Goal: Task Accomplishment & Management: Use online tool/utility

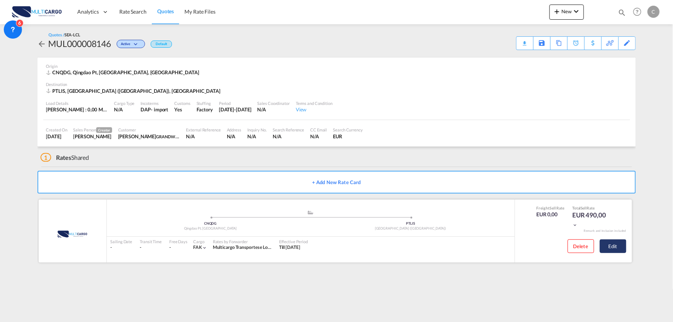
click at [614, 247] on button "Edit" at bounding box center [613, 246] width 27 height 14
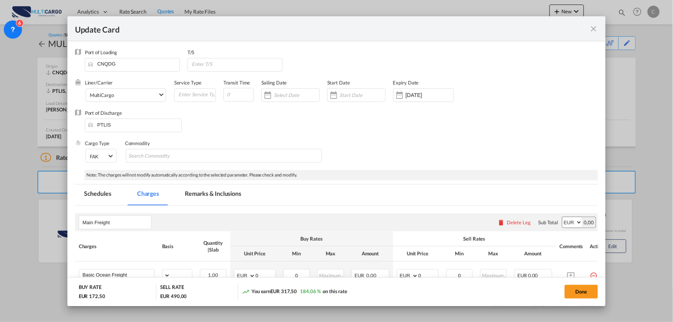
select select "per_shipment"
select select "per_bl"
select select "per_shipment"
select select "per_doc"
select select "per_shipment"
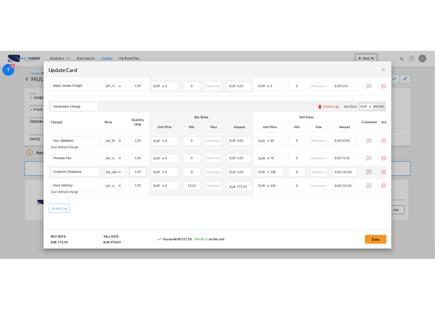
scroll to position [225, 0]
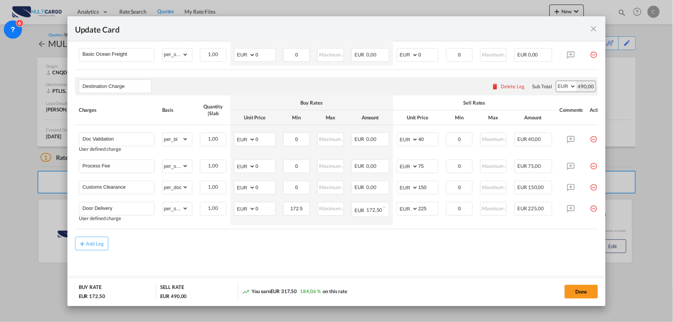
click at [423, 241] on div "Add Leg" at bounding box center [337, 244] width 524 height 14
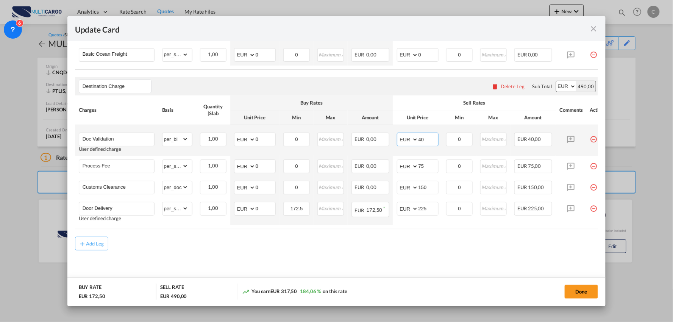
drag, startPoint x: 428, startPoint y: 140, endPoint x: 403, endPoint y: 139, distance: 25.0
click at [403, 139] on md-input-container "AED AFN ALL AMD ANG AOA ARS AUD AWG AZN BAM BBD BDT BGN BHD BIF BMD BND [PERSON…" at bounding box center [418, 140] width 42 height 14
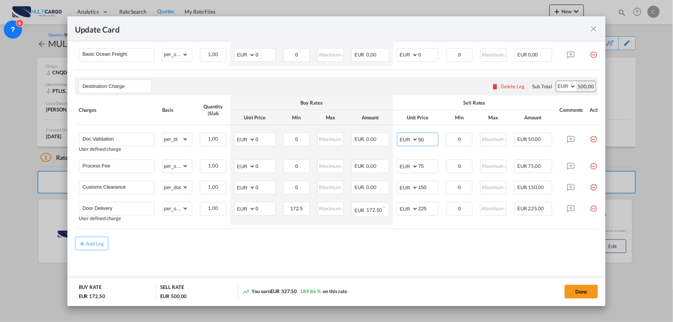
type input "50"
drag, startPoint x: 448, startPoint y: 255, endPoint x: 457, endPoint y: 255, distance: 9.1
click at [448, 255] on md-content "Main Freight Please enter leg name Leg Name Already Exists Delete Leg Sub Total…" at bounding box center [337, 136] width 524 height 302
click at [586, 292] on button "Done" at bounding box center [581, 292] width 33 height 14
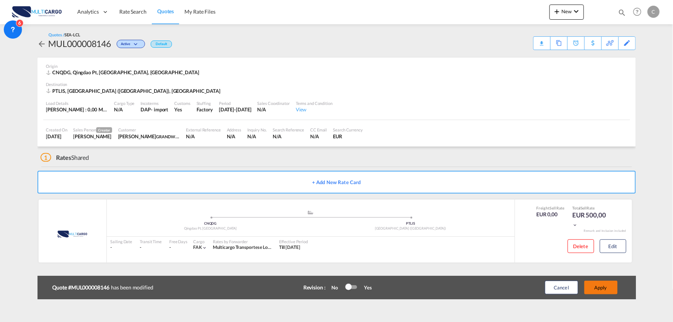
click at [610, 286] on button "Apply" at bounding box center [601, 288] width 33 height 14
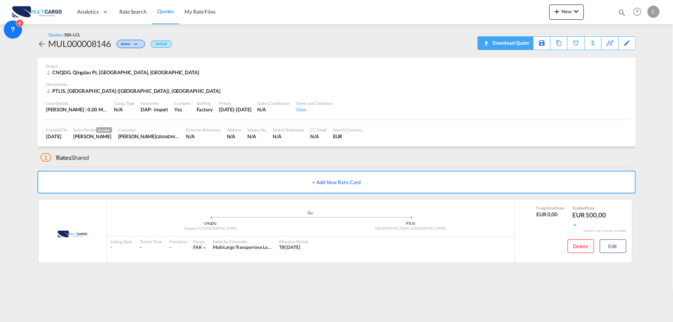
click at [524, 42] on div "Download Quote" at bounding box center [510, 43] width 39 height 12
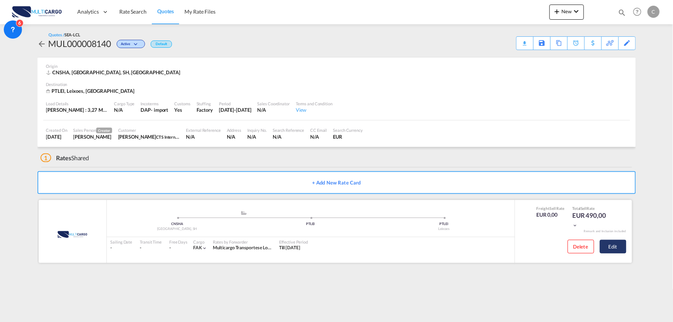
click at [618, 244] on button "Edit" at bounding box center [613, 247] width 27 height 14
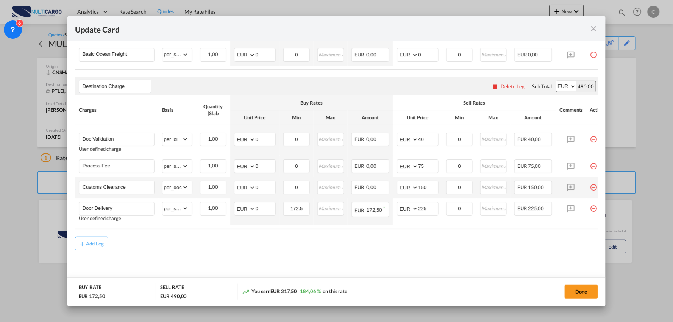
scroll to position [183, 0]
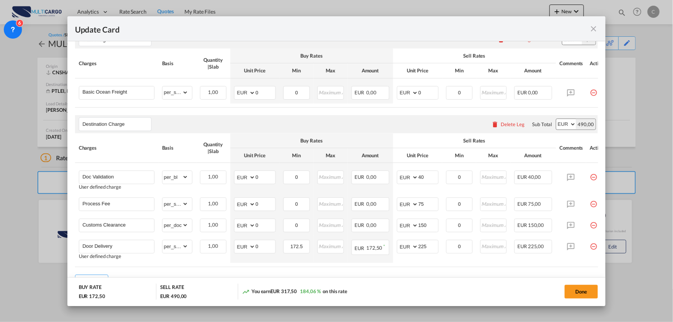
click at [594, 25] on md-icon "icon-close fg-AAA8AD m-0 pointer" at bounding box center [593, 28] width 9 height 9
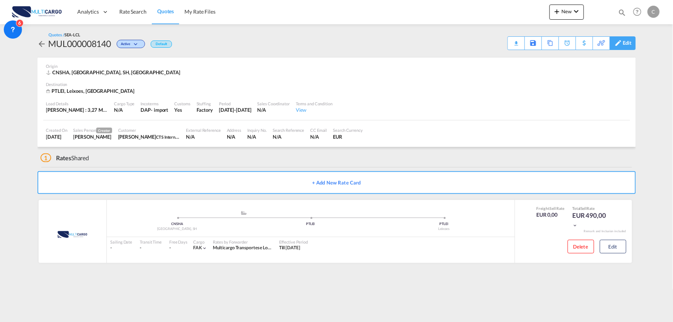
click at [628, 43] on div "Edit" at bounding box center [627, 43] width 9 height 13
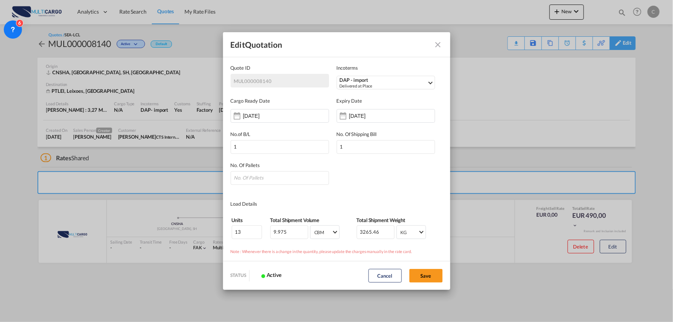
scroll to position [0, 0]
click at [439, 41] on md-icon "Close dialog" at bounding box center [438, 44] width 9 height 9
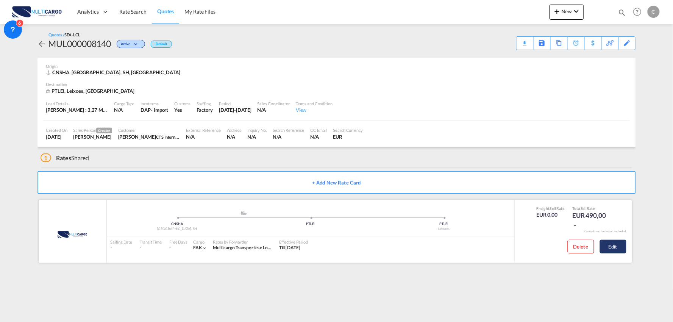
click at [615, 249] on button "Edit" at bounding box center [613, 247] width 27 height 14
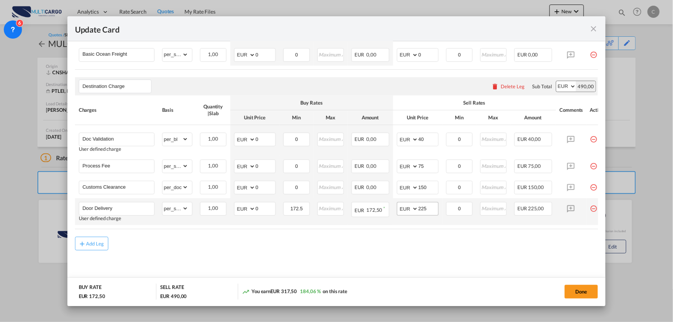
scroll to position [225, 0]
drag, startPoint x: 429, startPoint y: 208, endPoint x: 390, endPoint y: 208, distance: 39.0
click at [393, 208] on td "AED AFN ALL AMD ANG AOA ARS AUD AWG AZN BAM BBD BDT BGN BHD BIF BMD BND BOB BRL…" at bounding box center [417, 211] width 49 height 27
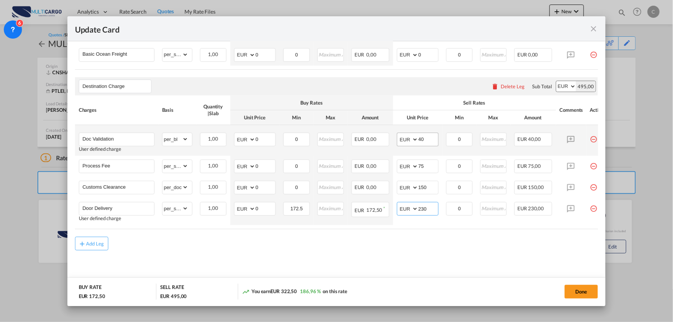
type input "230"
drag, startPoint x: 432, startPoint y: 137, endPoint x: 400, endPoint y: 141, distance: 31.7
click at [400, 141] on md-input-container "AED AFN ALL AMD ANG AOA ARS AUD AWG AZN BAM BBD BDT BGN BHD BIF BMD BND [PERSON…" at bounding box center [418, 140] width 42 height 14
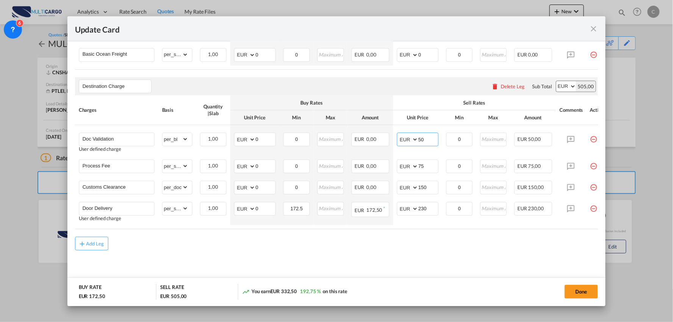
type input "50"
drag, startPoint x: 464, startPoint y: 255, endPoint x: 509, endPoint y: 277, distance: 49.3
click at [464, 255] on md-content "Main Freight Please enter leg name Leg Name Already Exists Delete Leg Sub Total…" at bounding box center [337, 136] width 524 height 302
click at [582, 292] on button "Done" at bounding box center [581, 292] width 33 height 14
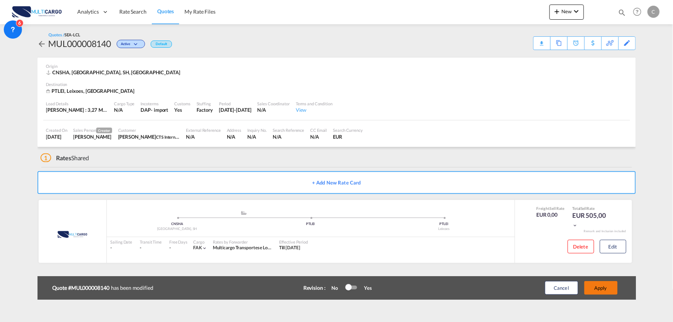
click at [613, 285] on button "Apply" at bounding box center [601, 288] width 33 height 14
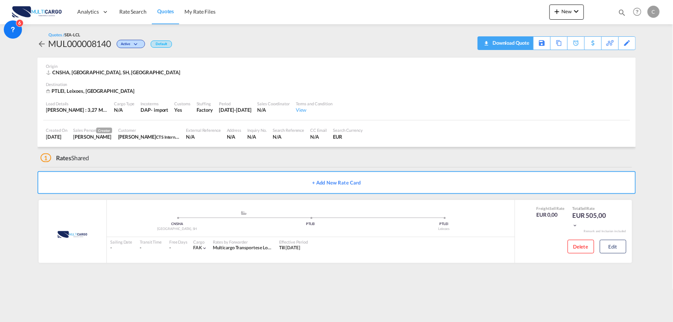
click at [521, 44] on div "Download Quote" at bounding box center [510, 43] width 39 height 12
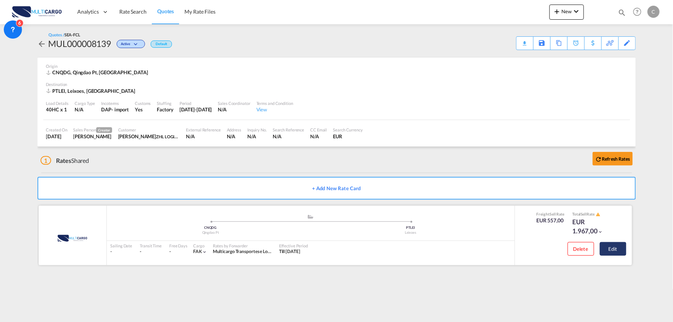
click at [614, 252] on button "Edit" at bounding box center [613, 249] width 27 height 14
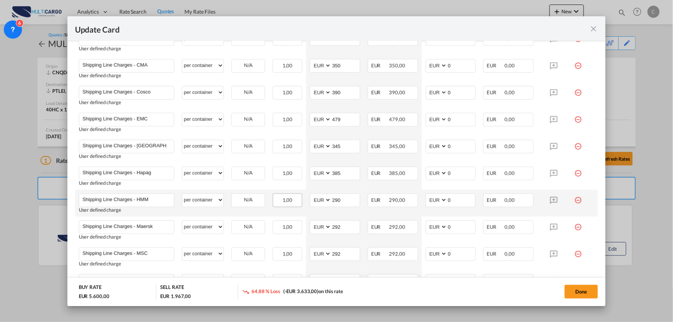
scroll to position [294, 0]
